Goal: Check status: Check status

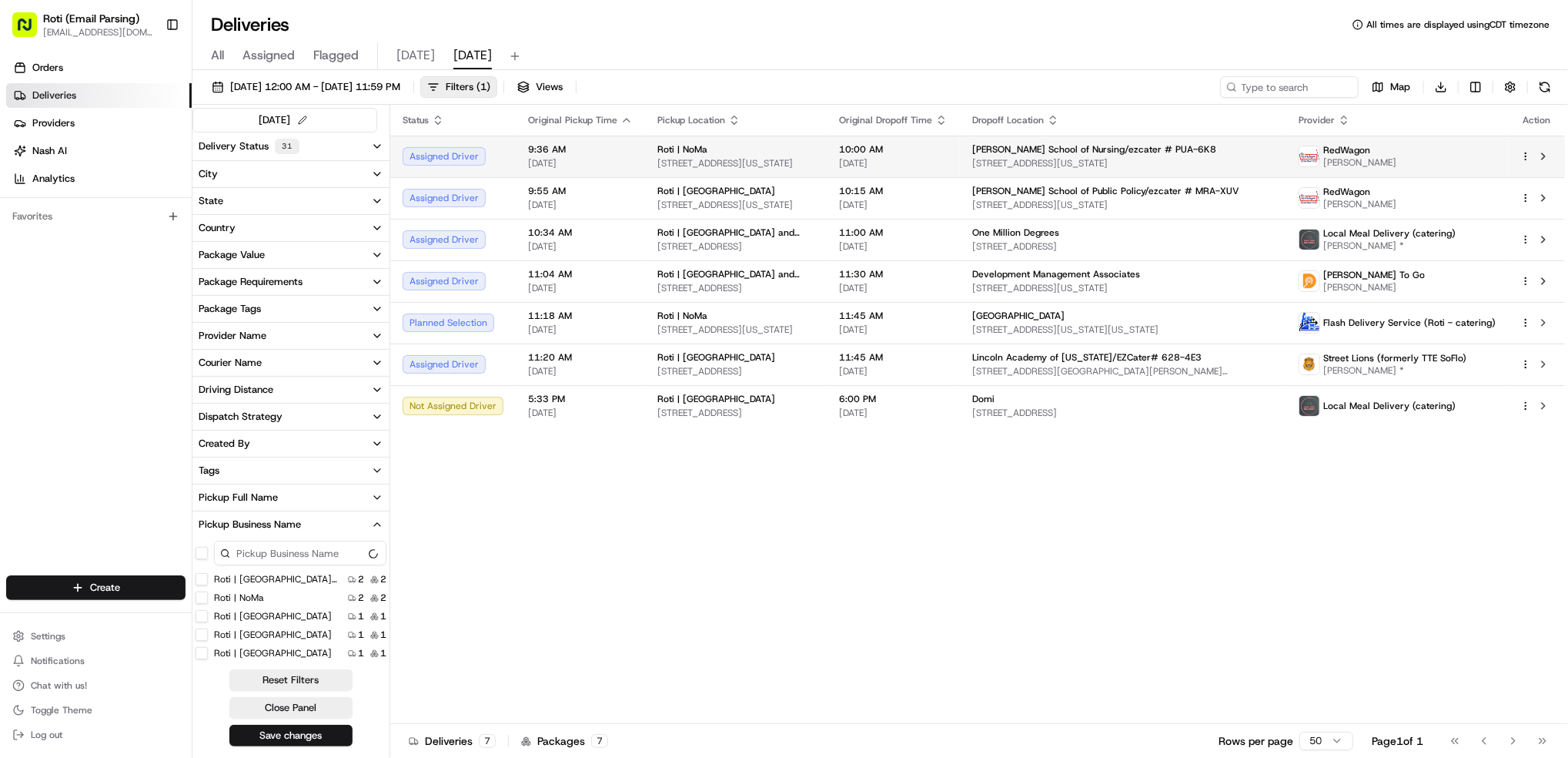
scroll to position [36, 0]
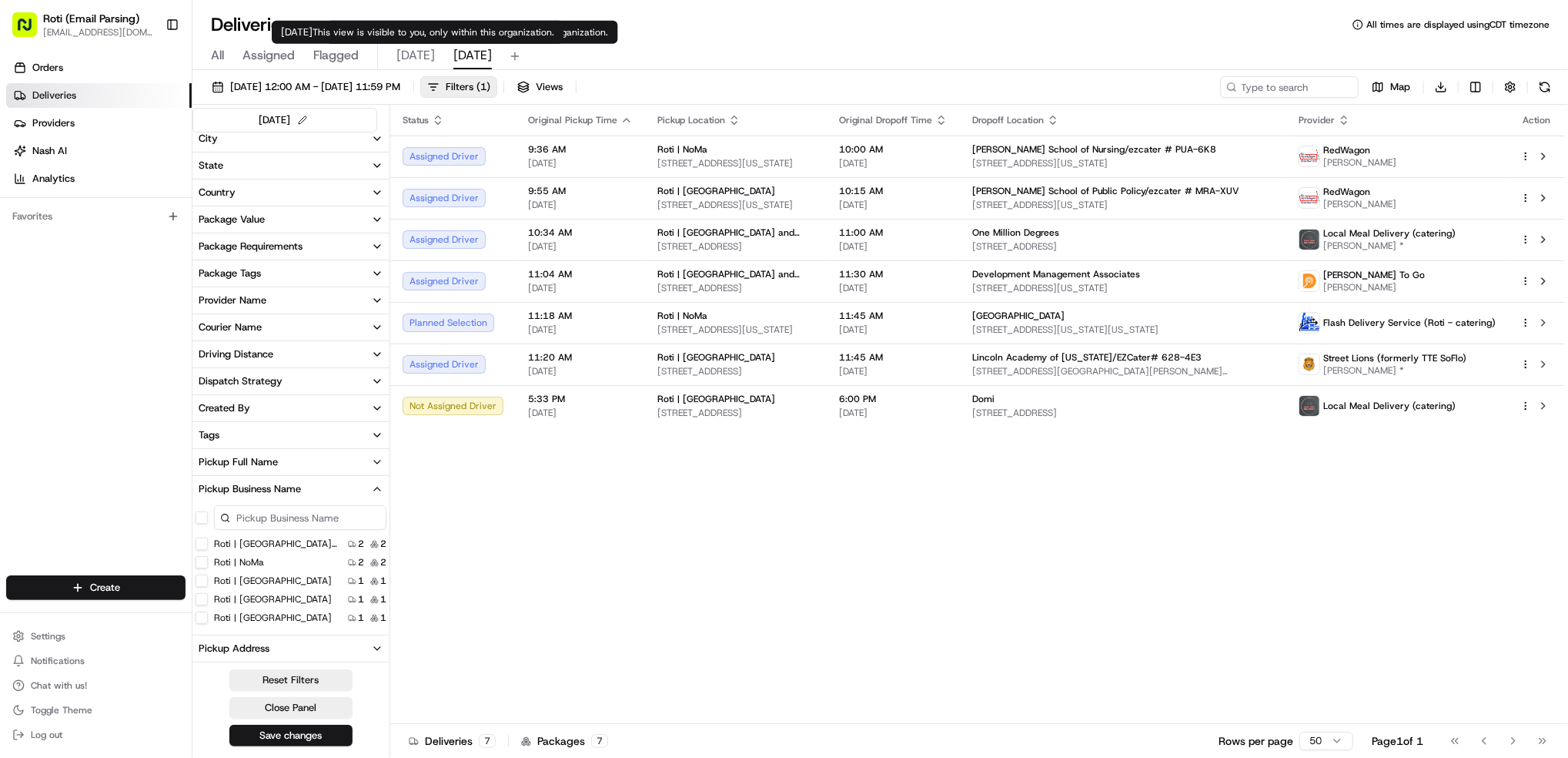
click at [414, 63] on span "[DATE]" at bounding box center [415, 55] width 39 height 18
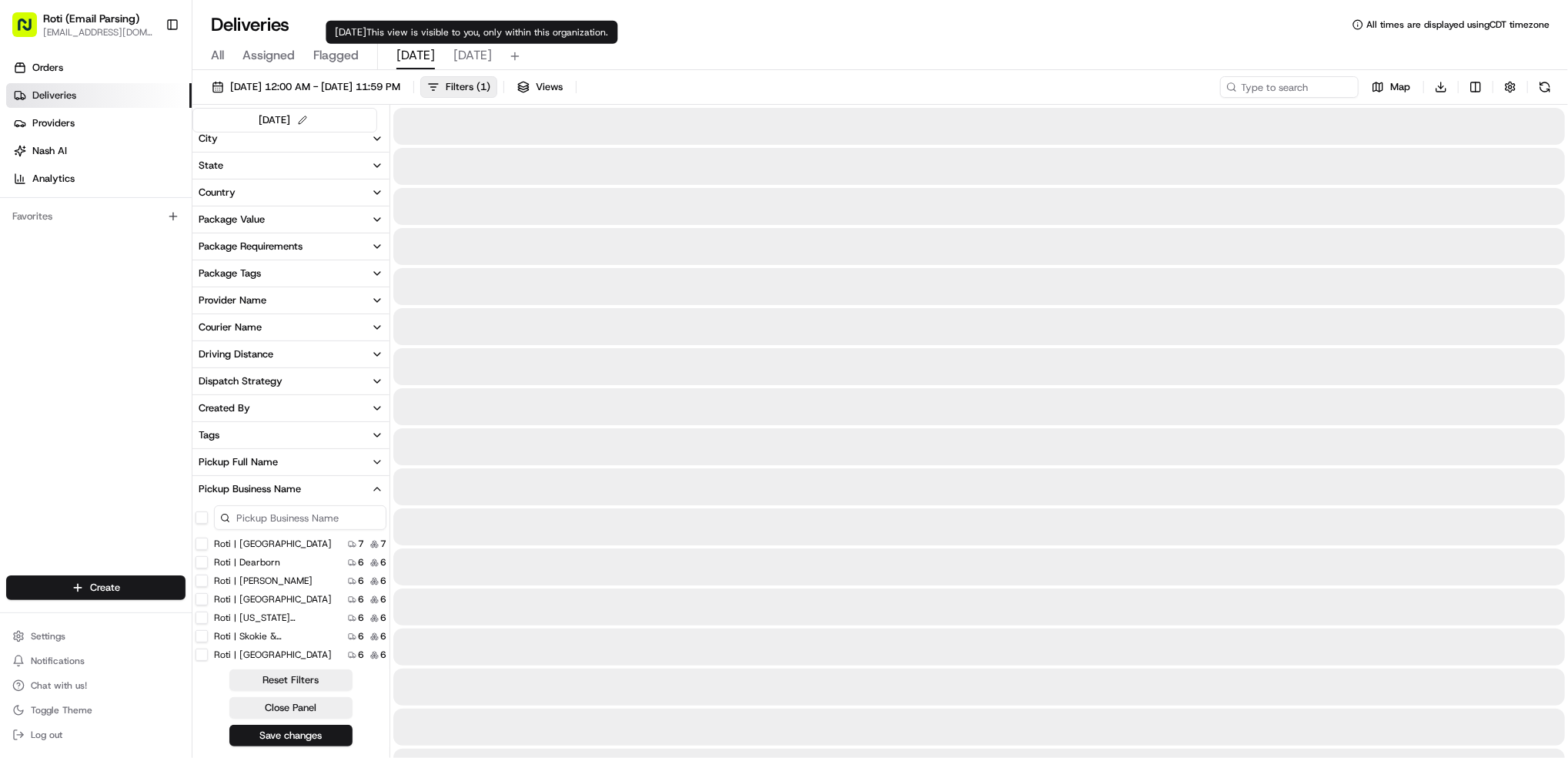
click at [471, 51] on span "[DATE]" at bounding box center [472, 55] width 39 height 18
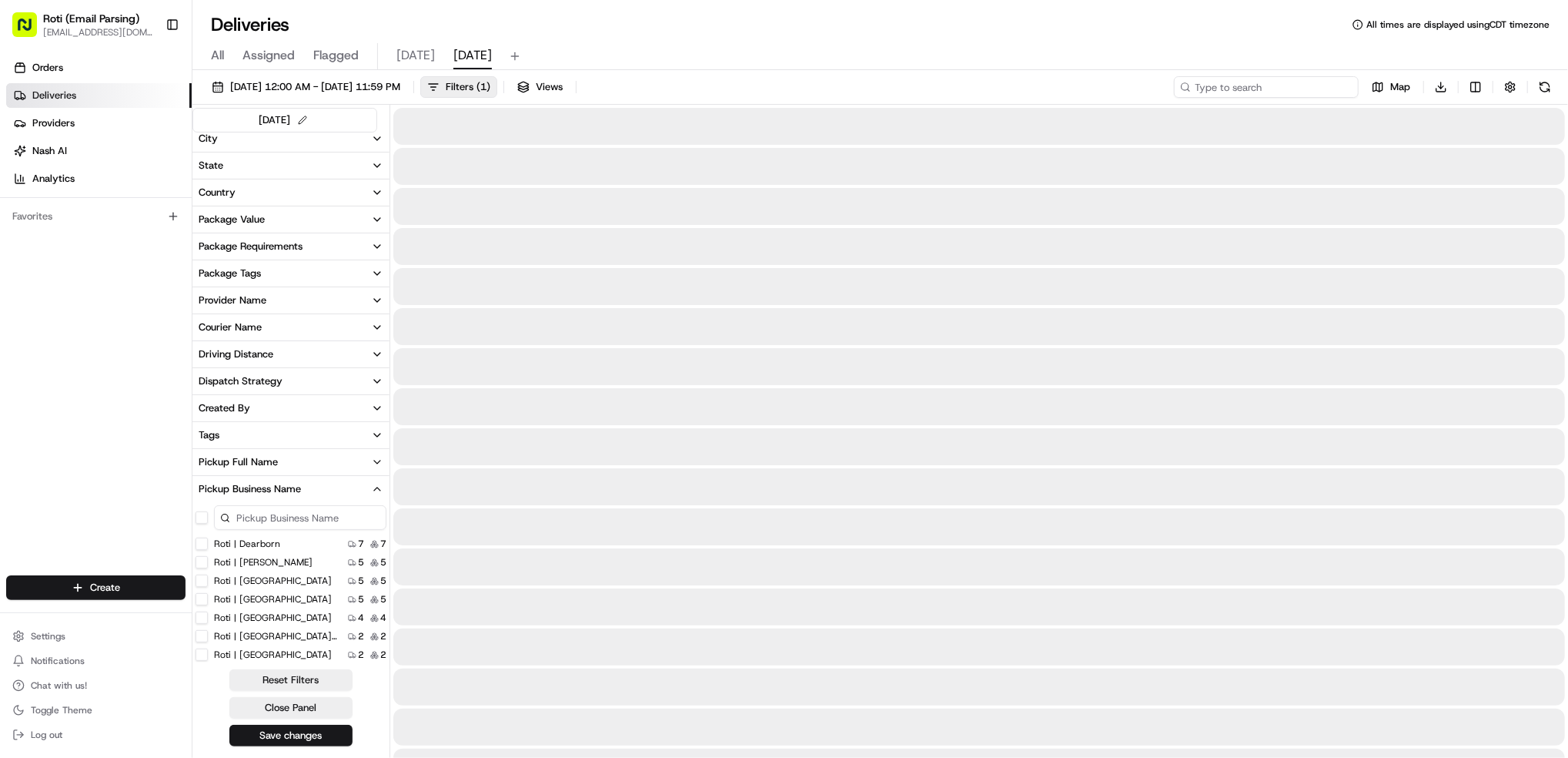
click at [1245, 83] on input at bounding box center [1267, 86] width 185 height 21
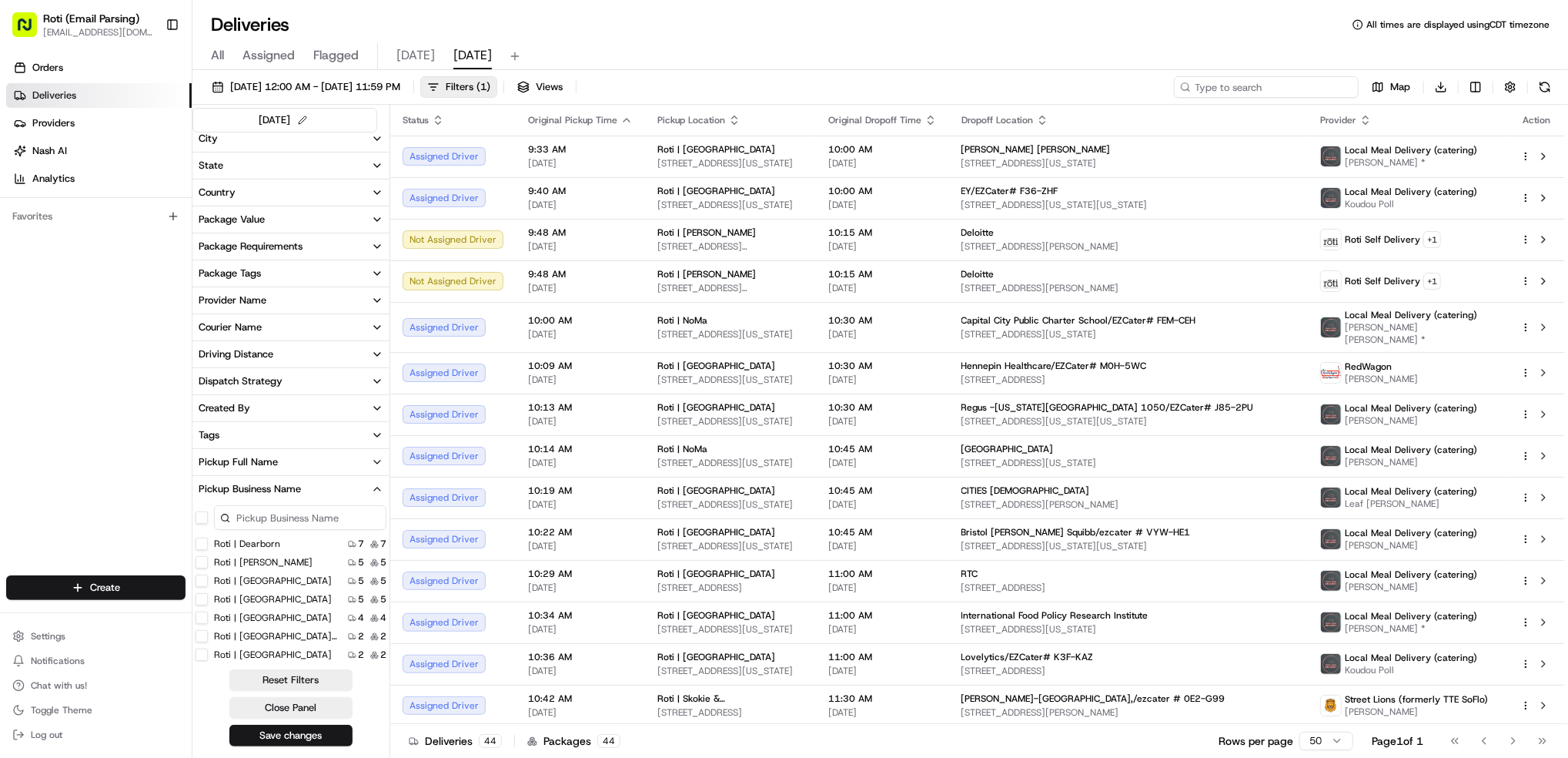
click at [1250, 85] on input at bounding box center [1267, 86] width 185 height 21
paste input "Bristol [PERSON_NAME] Squibb/ezcater # VYW-HE1"
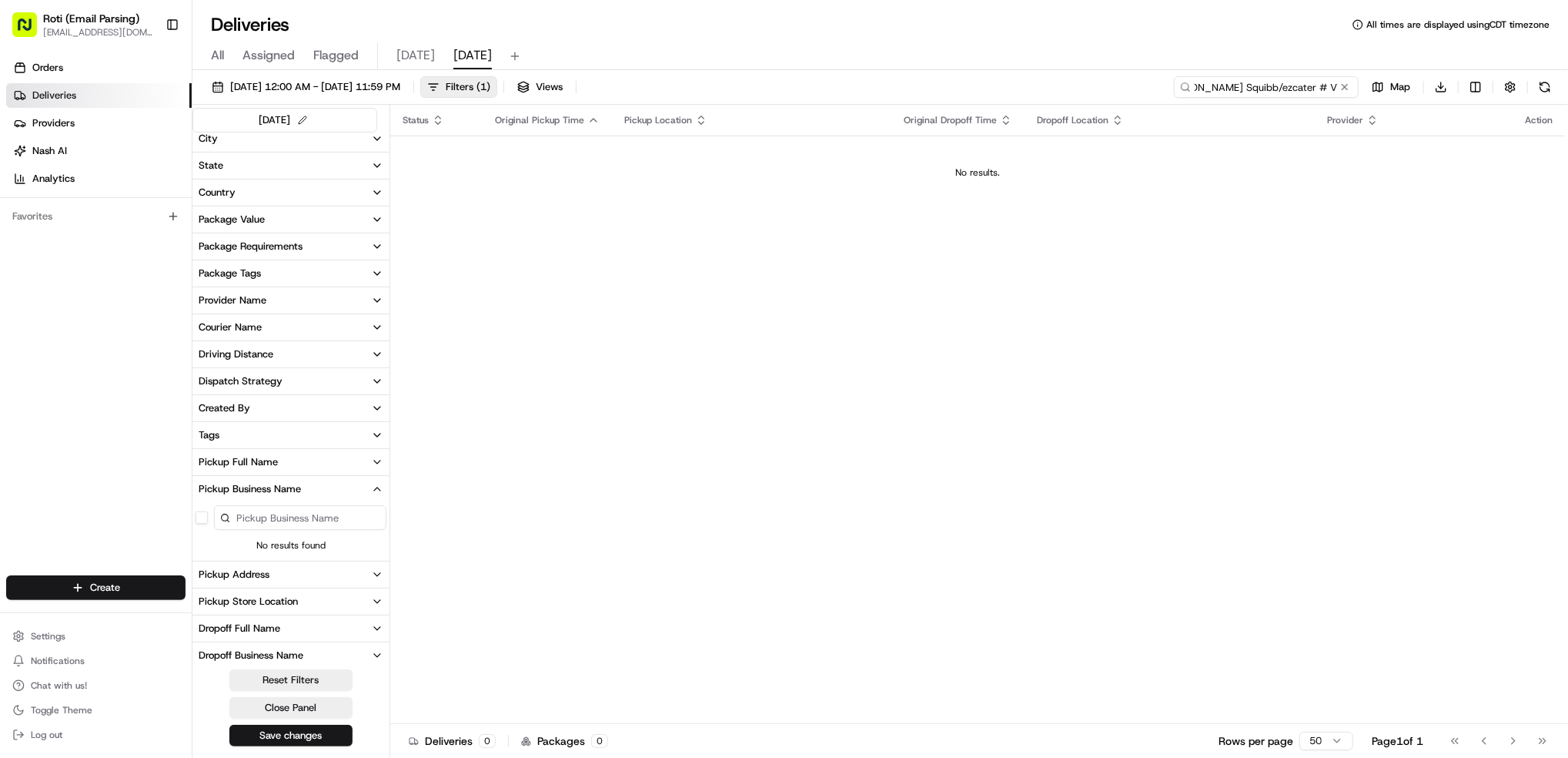
click at [1240, 80] on input "Bristol [PERSON_NAME] Squibb/ezcater # VYW-HE1" at bounding box center [1267, 86] width 185 height 21
type input "Bristol [PERSON_NAME] Squibb/ezcater # VYW-HE1"
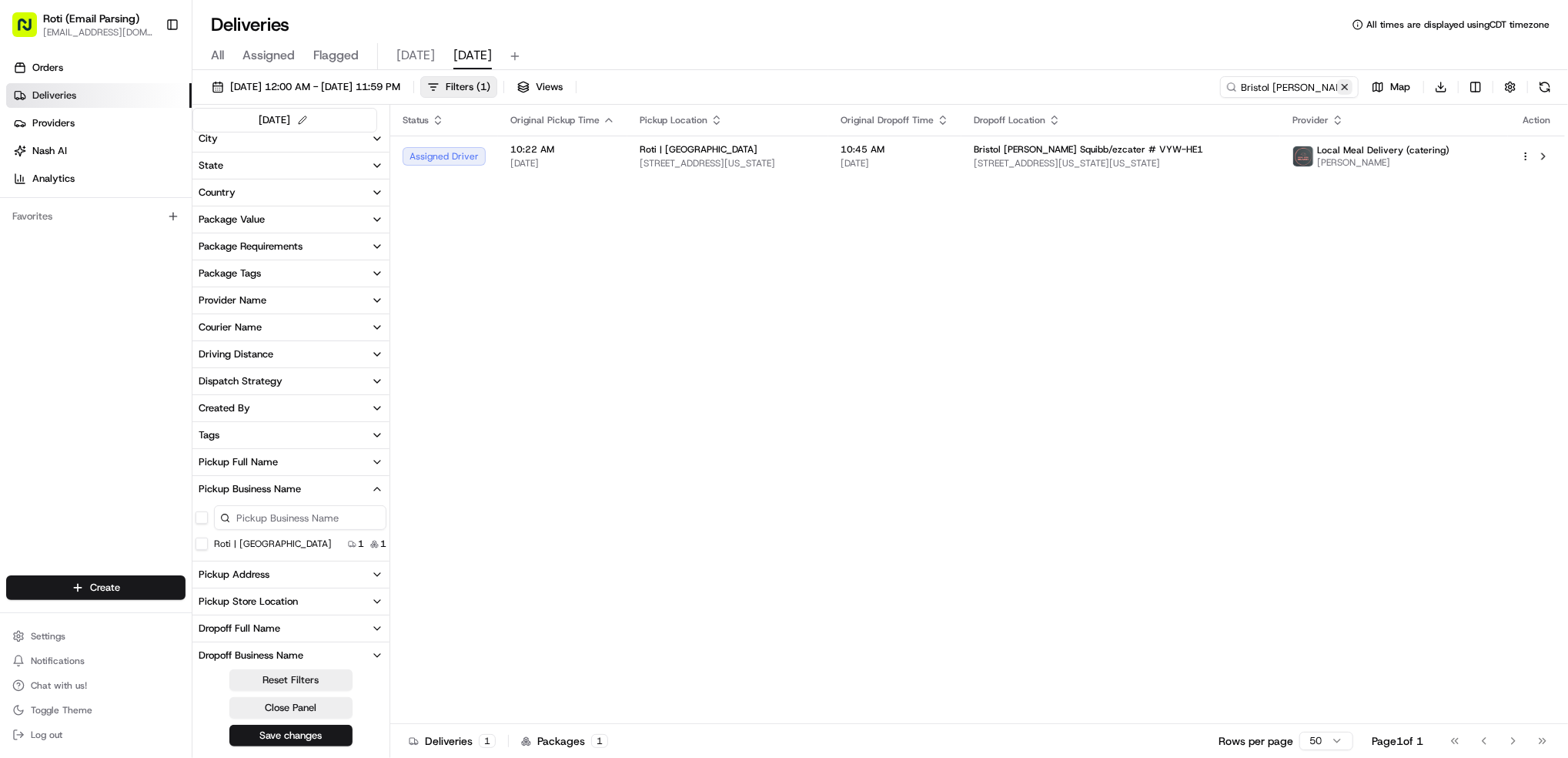
click at [1346, 84] on button at bounding box center [1344, 86] width 15 height 15
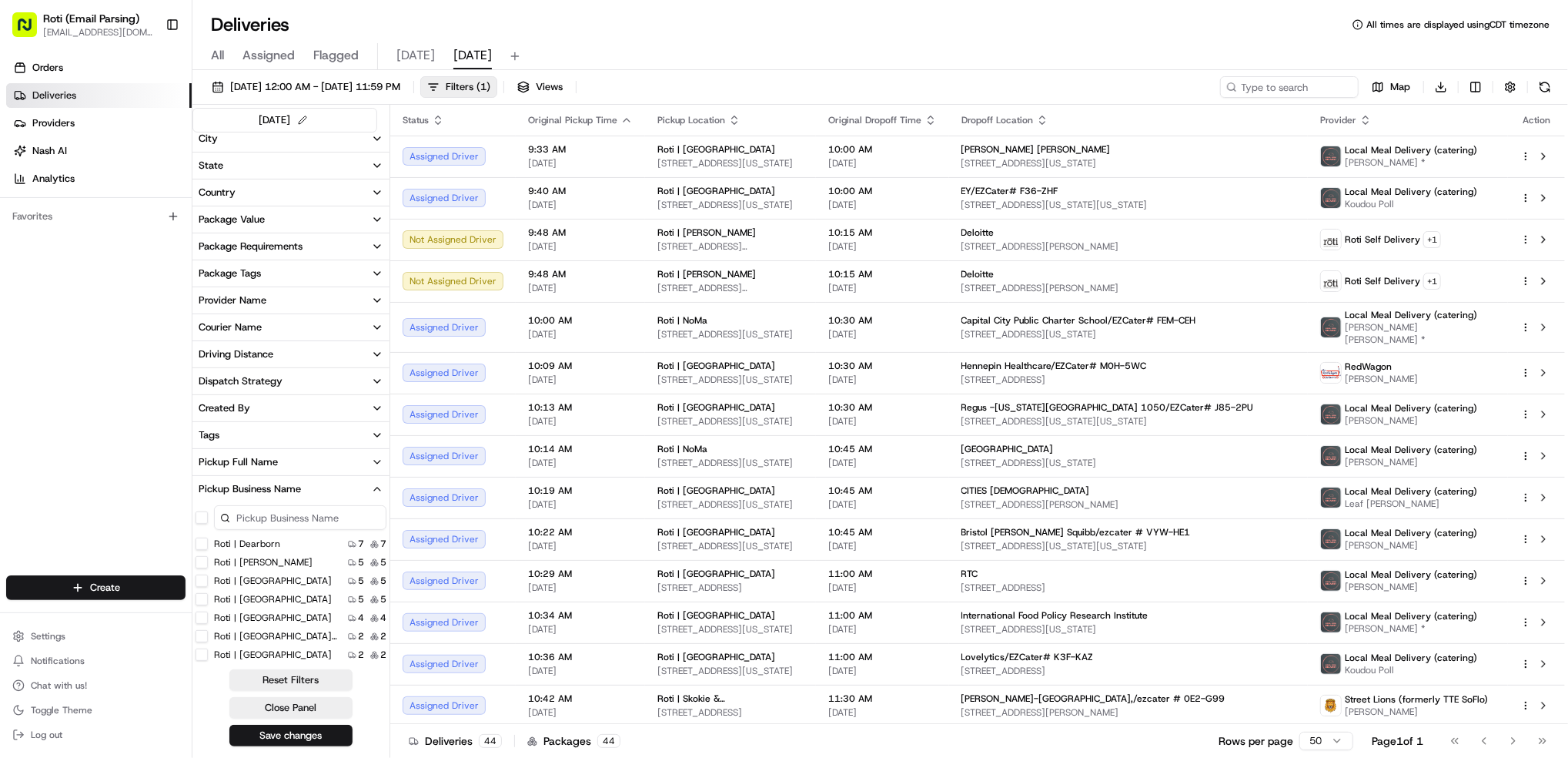
scroll to position [102, 0]
click at [301, 532] on label "Roti | [GEOGRAPHIC_DATA] and [US_STATE]" at bounding box center [276, 534] width 123 height 13
click at [208, 532] on Michigan "Roti | [GEOGRAPHIC_DATA] and [US_STATE]" at bounding box center [202, 534] width 13 height 13
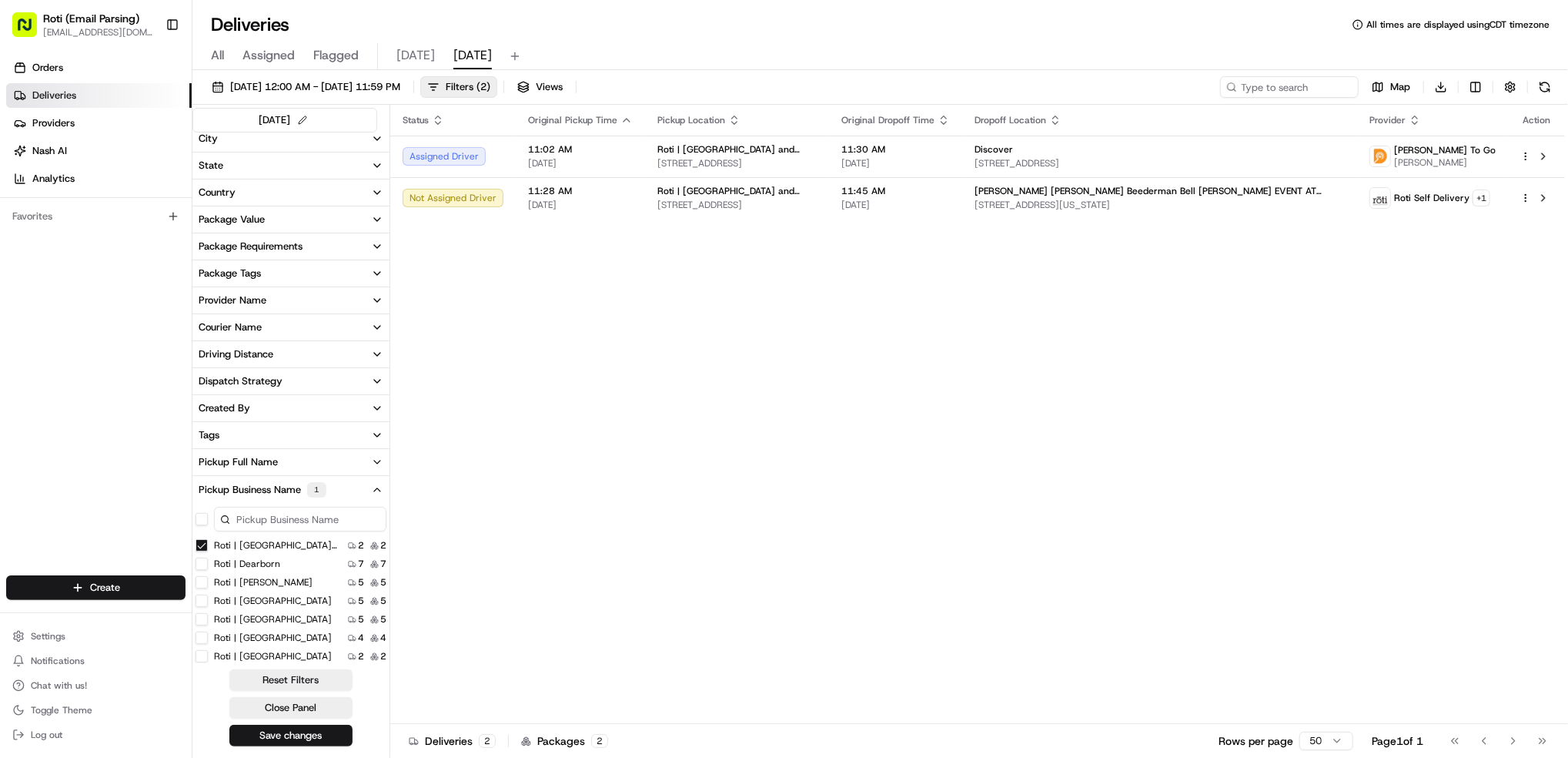
click at [203, 546] on Michigan "Roti | [GEOGRAPHIC_DATA] and [US_STATE]" at bounding box center [202, 545] width 13 height 13
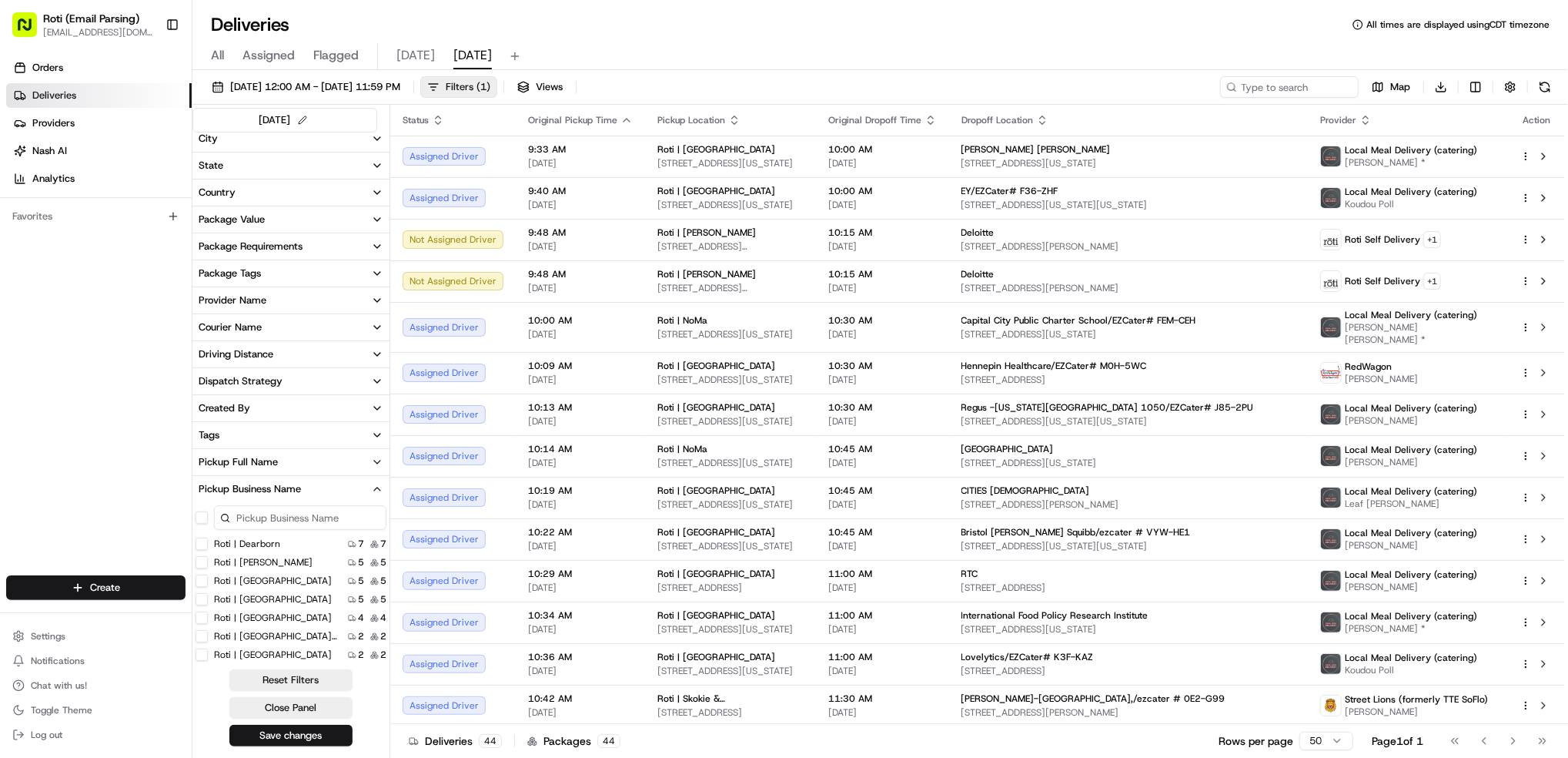
click at [498, 86] on button "Filters ( 1 )" at bounding box center [458, 86] width 77 height 21
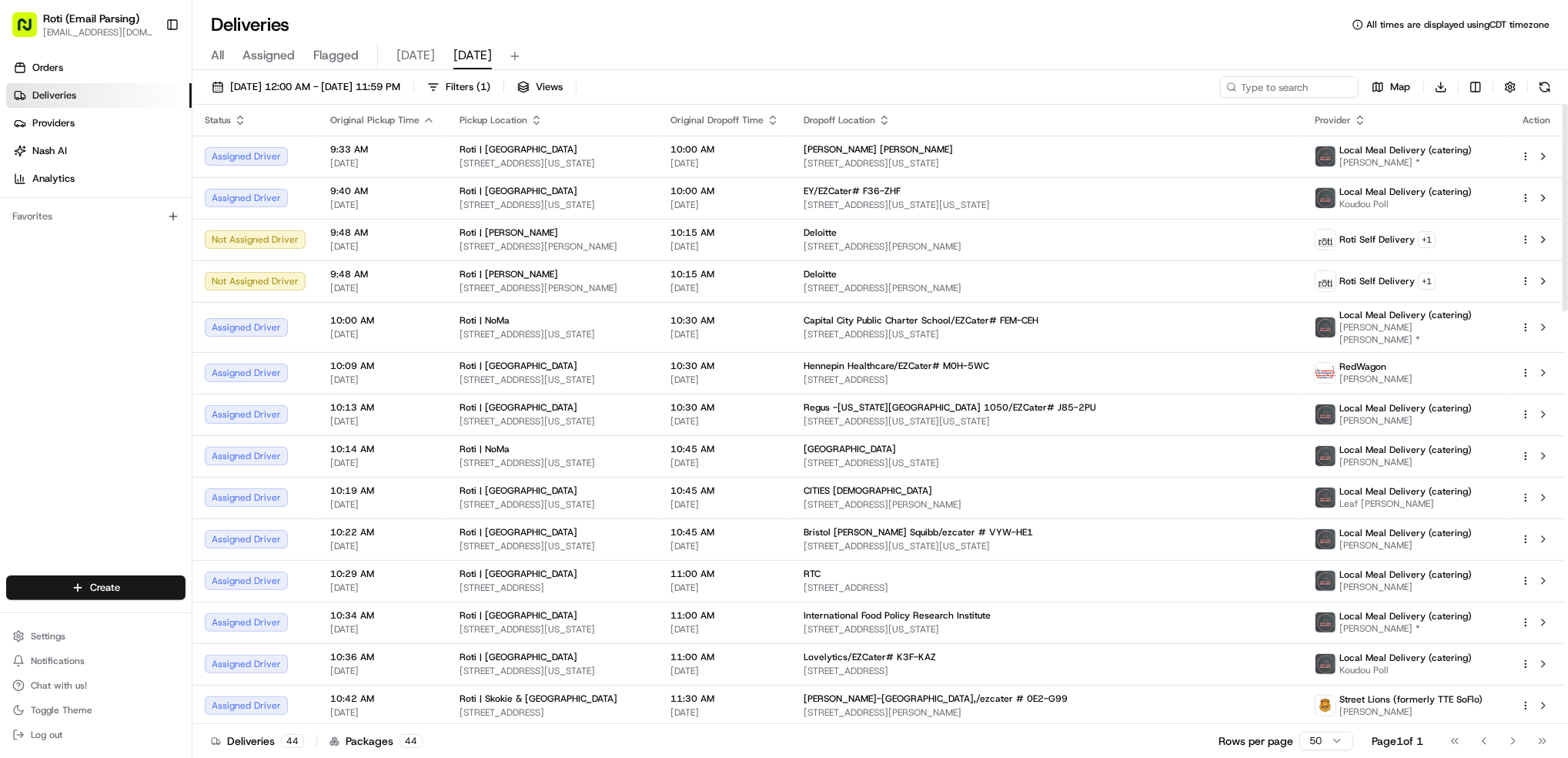
click at [511, 123] on span "Pickup Location" at bounding box center [494, 120] width 68 height 13
click at [530, 119] on icon "button" at bounding box center [536, 120] width 13 height 13
click at [535, 134] on button "Pickup Location Address (A-Z)" at bounding box center [530, 138] width 154 height 18
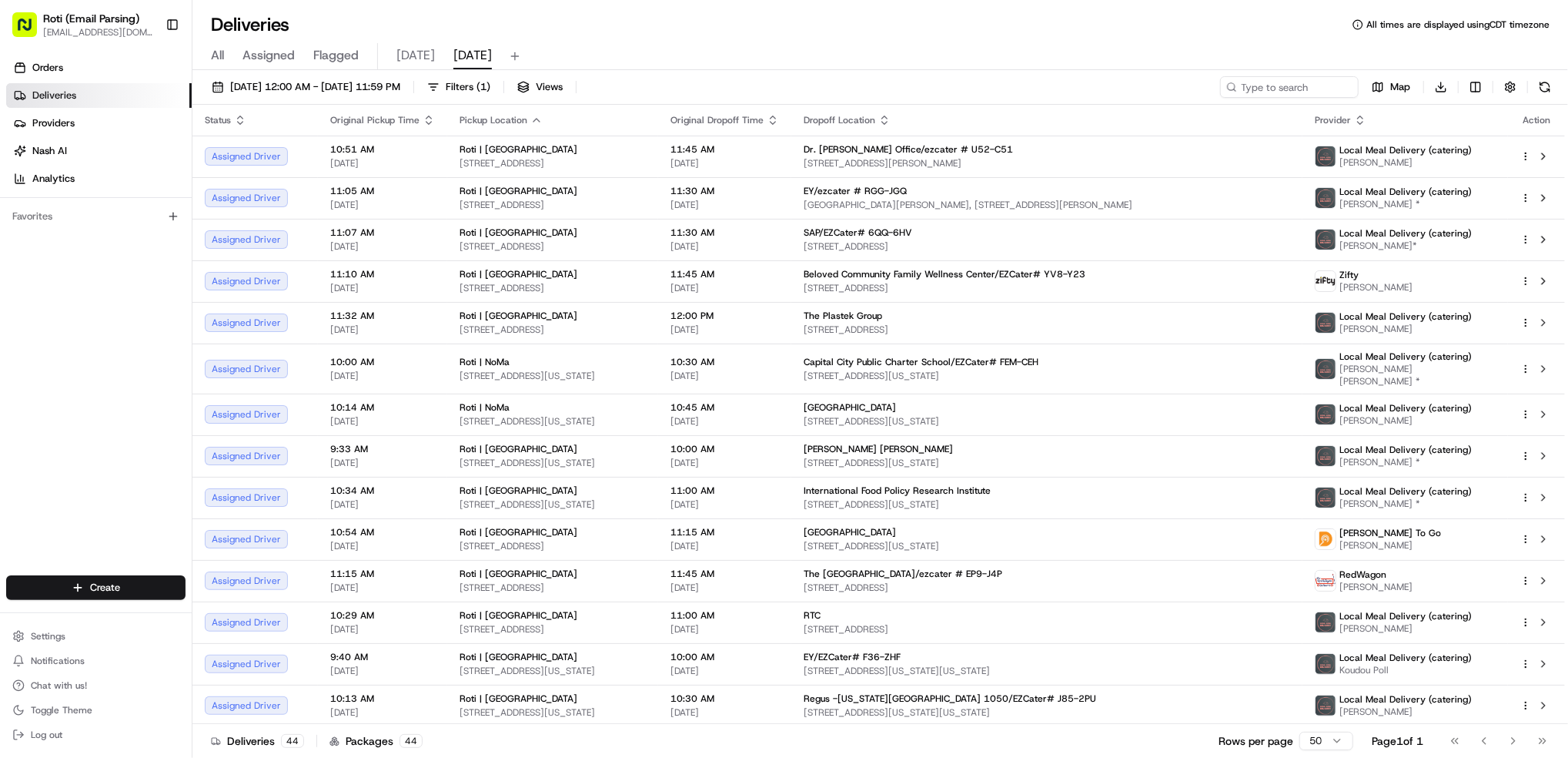
click at [1566, 52] on div "All Assigned Flagged [DATE] [DATE]" at bounding box center [880, 56] width 1376 height 27
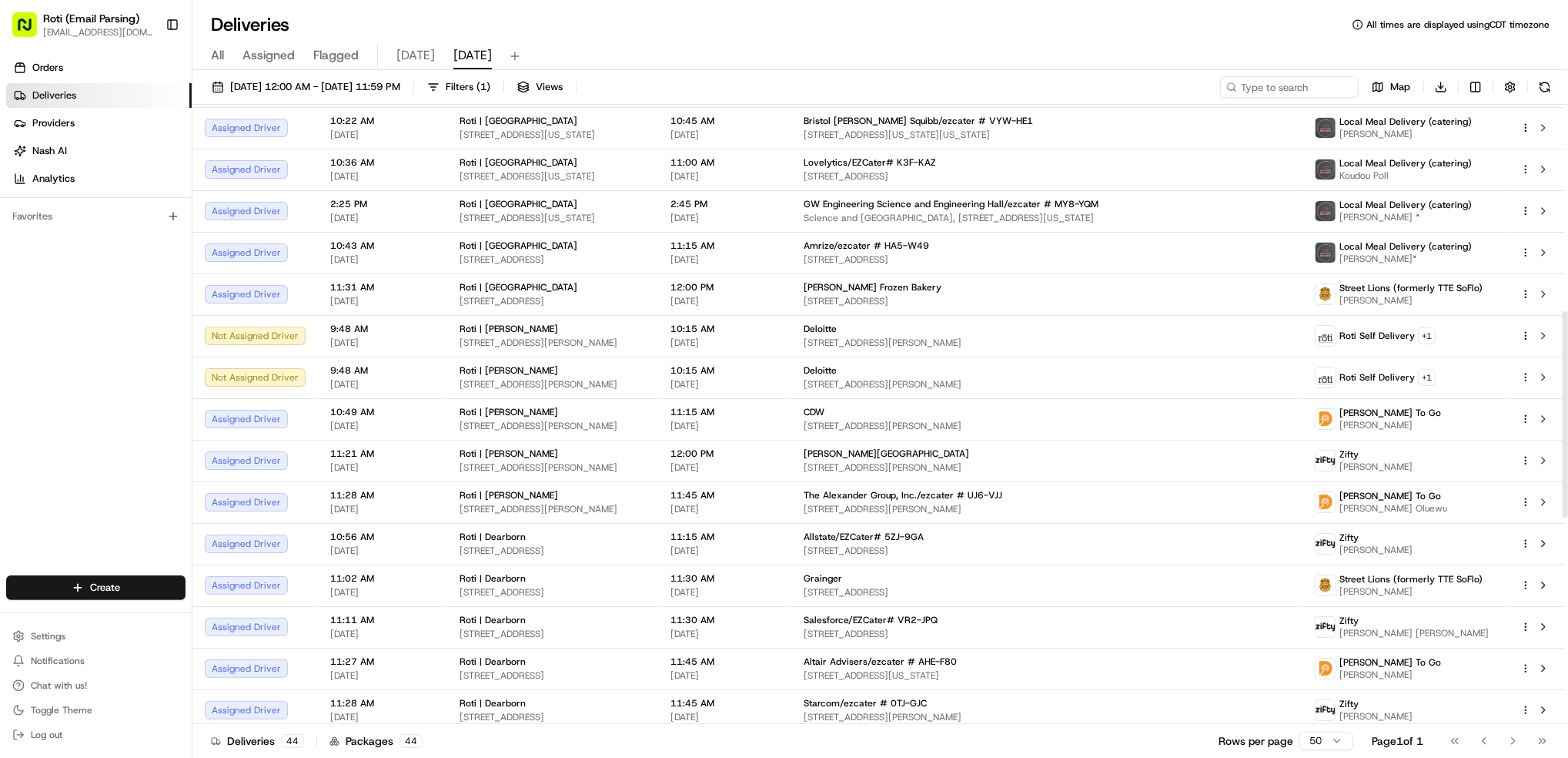
scroll to position [614, 0]
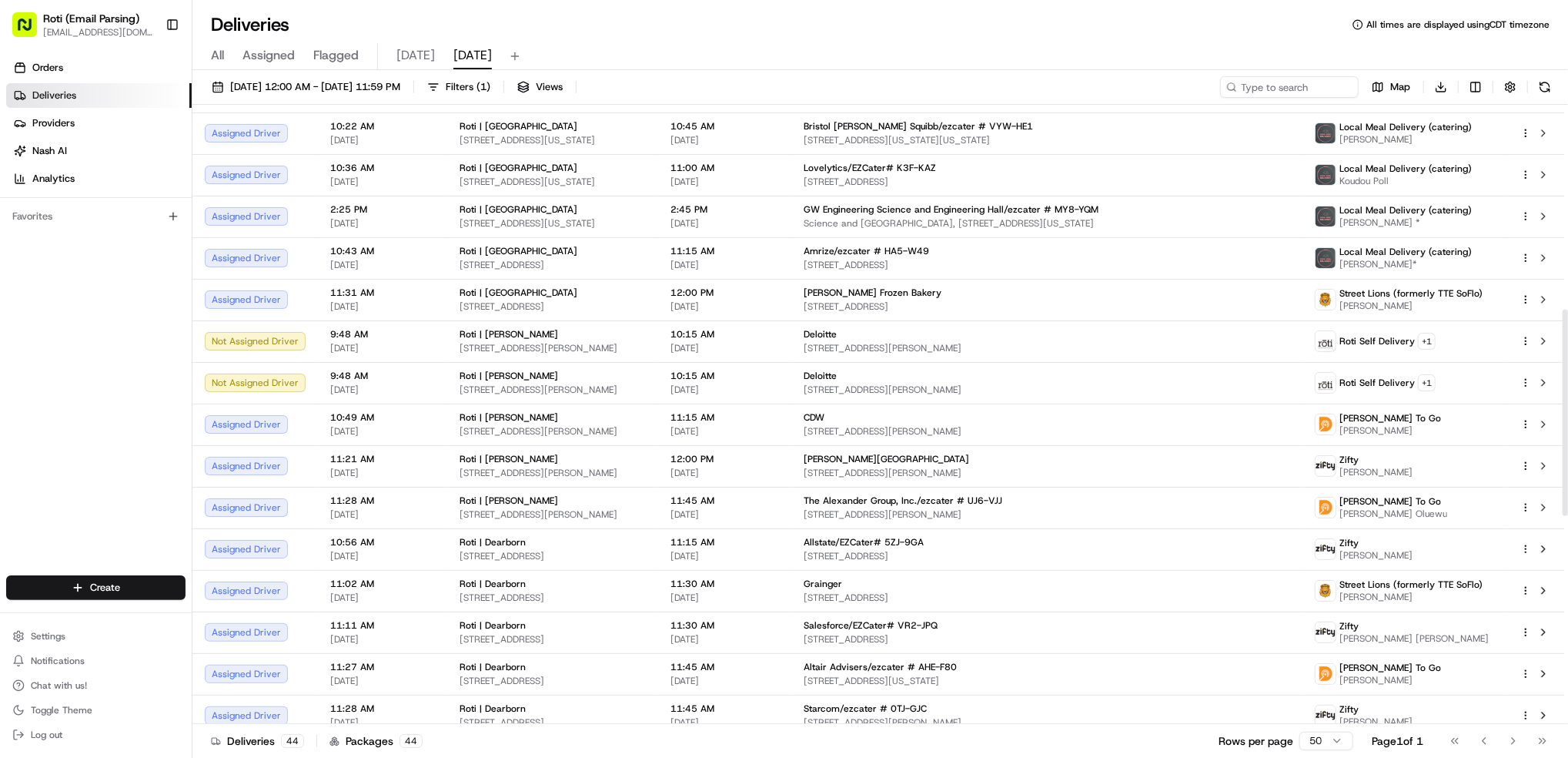
drag, startPoint x: 1571, startPoint y: 237, endPoint x: 1571, endPoint y: 440, distance: 203.0
click at [1567, 440] on div at bounding box center [1565, 412] width 6 height 207
click at [1204, 31] on div "Deliveries All times are displayed using CDT timezone" at bounding box center [880, 25] width 1376 height 25
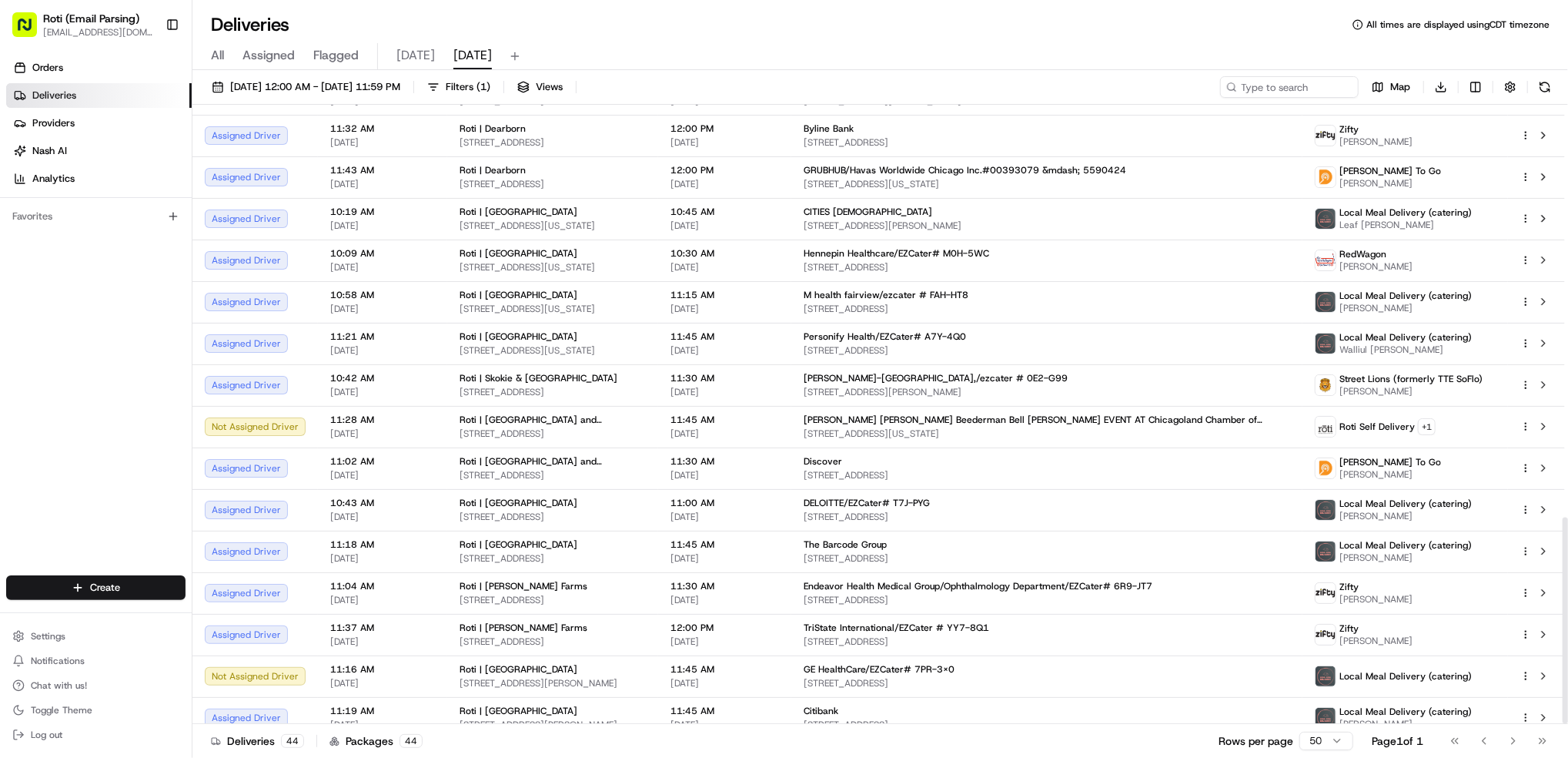
scroll to position [1237, 0]
drag, startPoint x: 1567, startPoint y: 468, endPoint x: 1571, endPoint y: 675, distance: 207.0
click at [1567, 675] on div at bounding box center [1565, 620] width 6 height 207
drag, startPoint x: 1556, startPoint y: 61, endPoint x: 1557, endPoint y: 99, distance: 38.0
click at [1555, 66] on div "All Assigned Flagged [DATE] [DATE]" at bounding box center [880, 56] width 1376 height 27
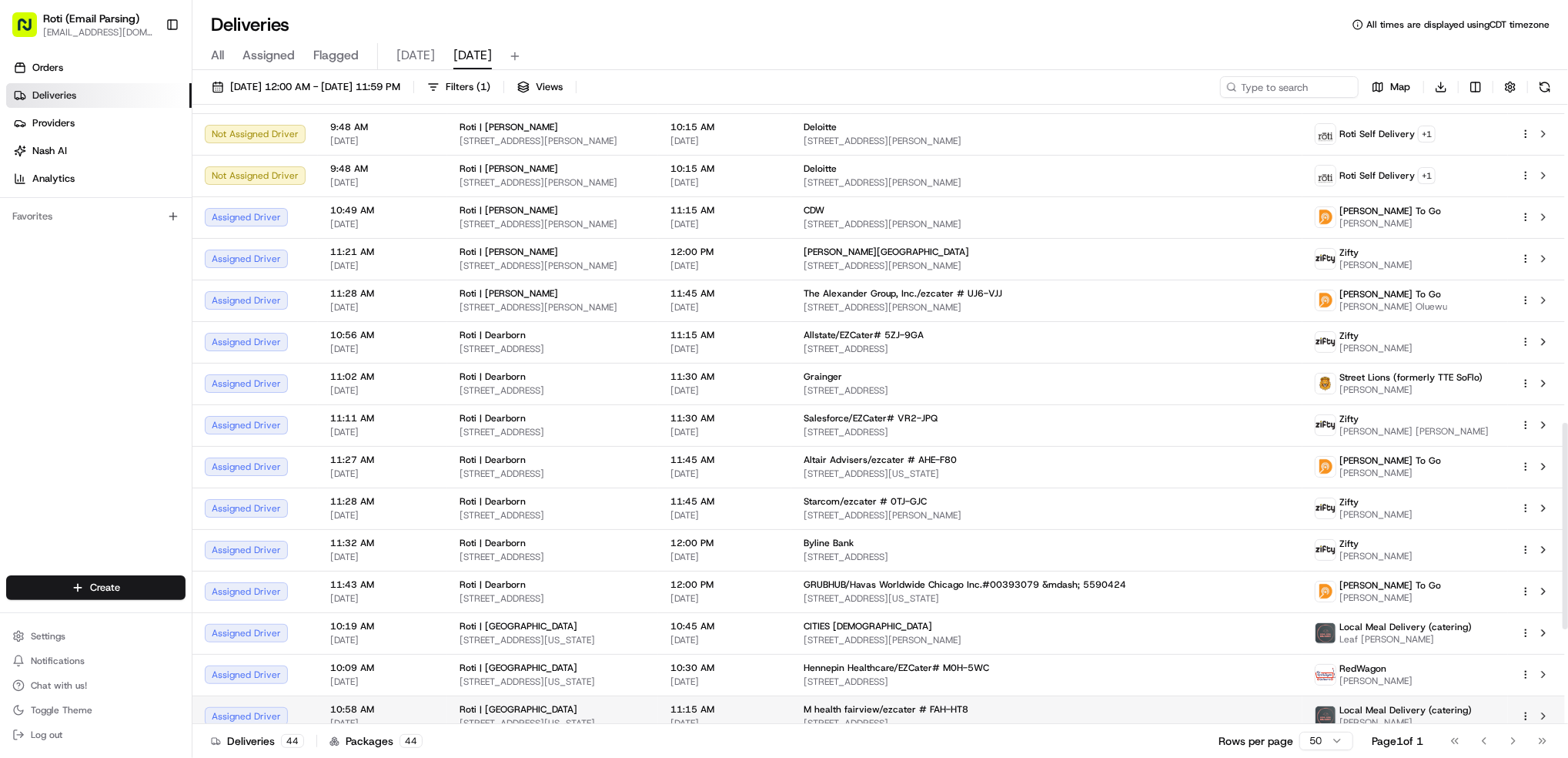
scroll to position [1241, 0]
